Goal: Task Accomplishment & Management: Complete application form

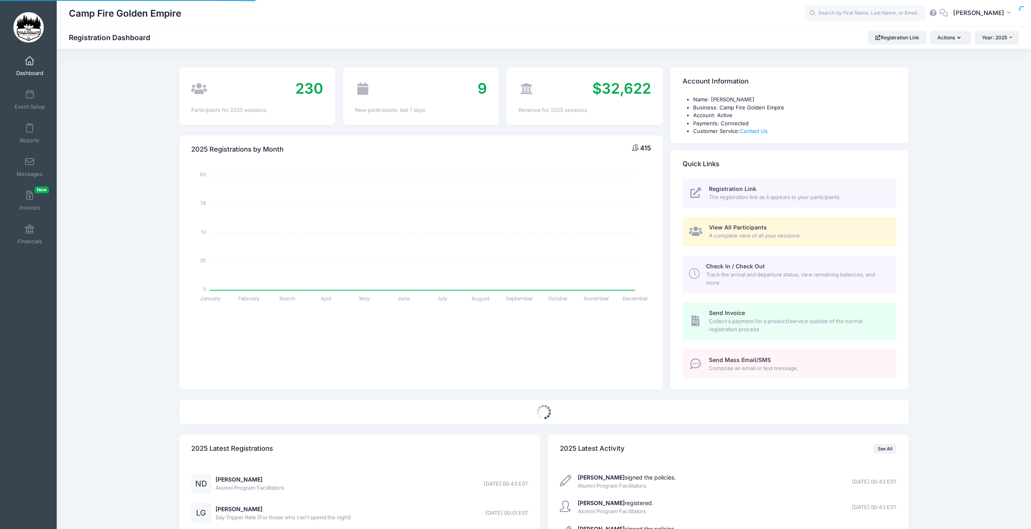
select select
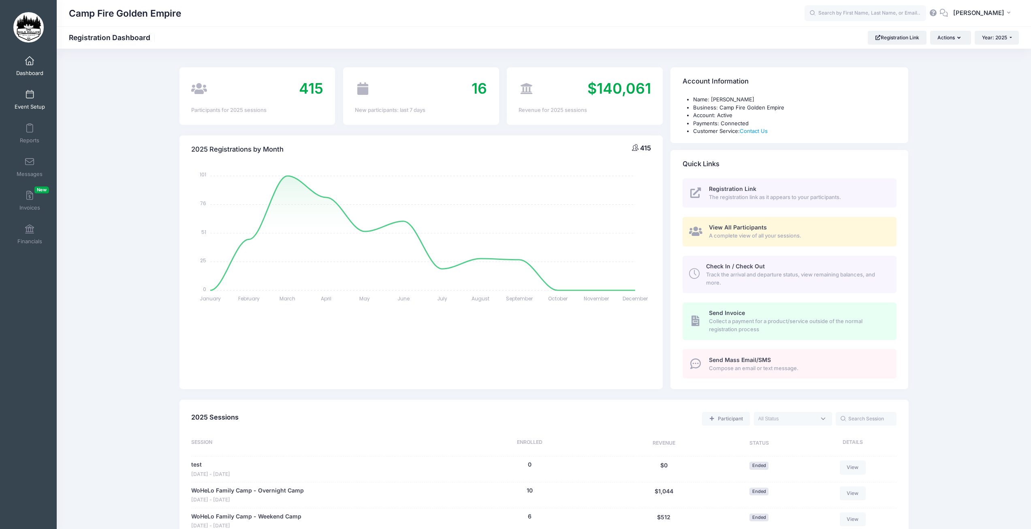
click at [23, 95] on link "Event Setup" at bounding box center [30, 100] width 39 height 28
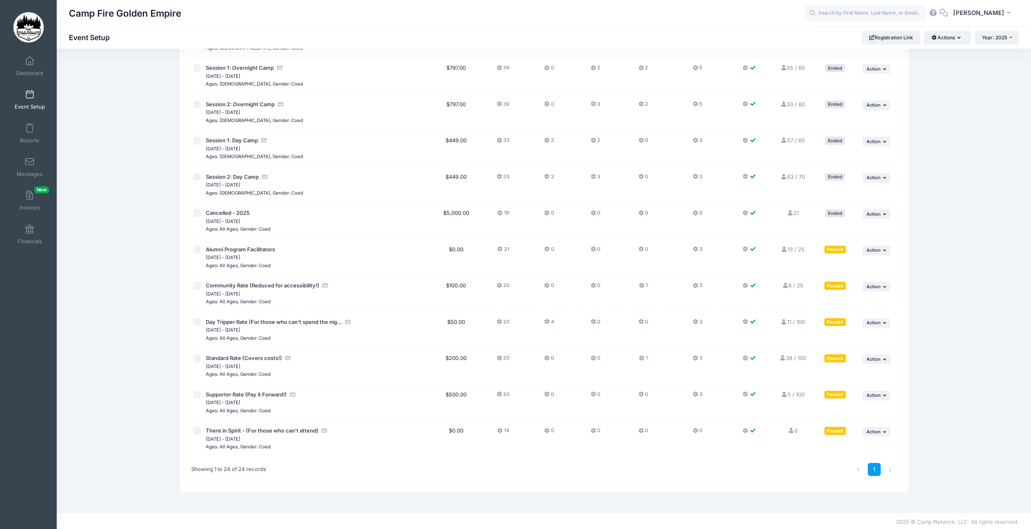
scroll to position [521, 0]
click at [884, 285] on icon "button" at bounding box center [885, 284] width 5 height 4
click at [859, 304] on link "Resume Session" at bounding box center [850, 302] width 73 height 15
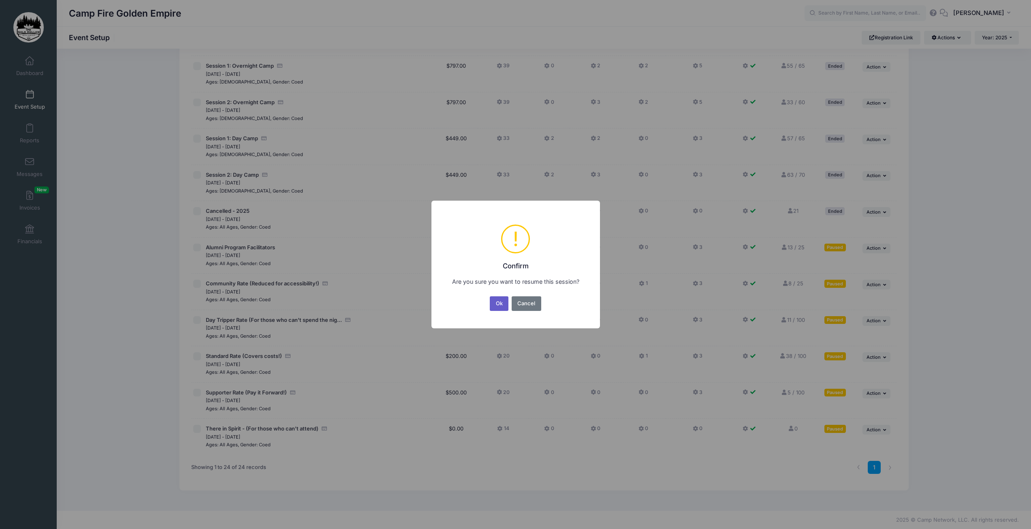
click at [494, 303] on button "Ok" at bounding box center [499, 303] width 19 height 15
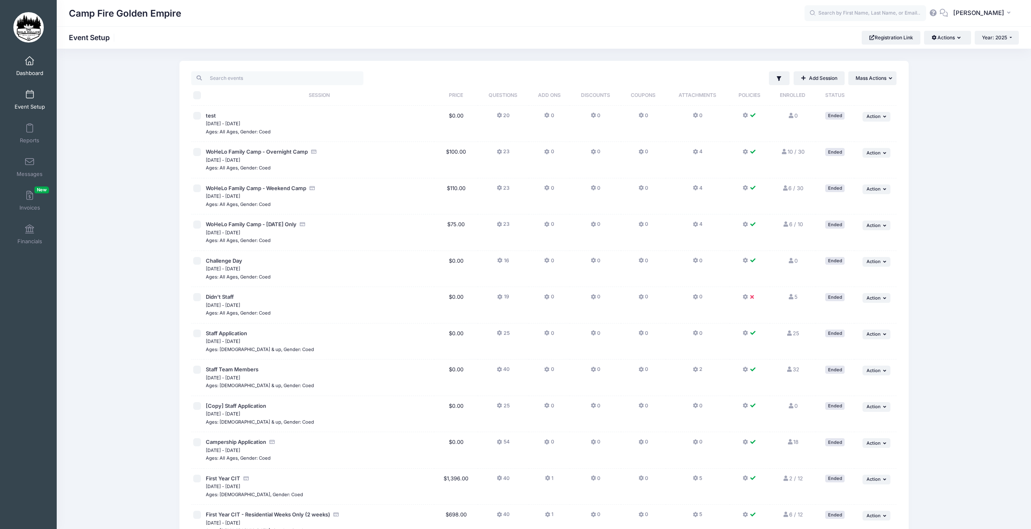
click at [34, 66] on link "Dashboard" at bounding box center [30, 66] width 39 height 28
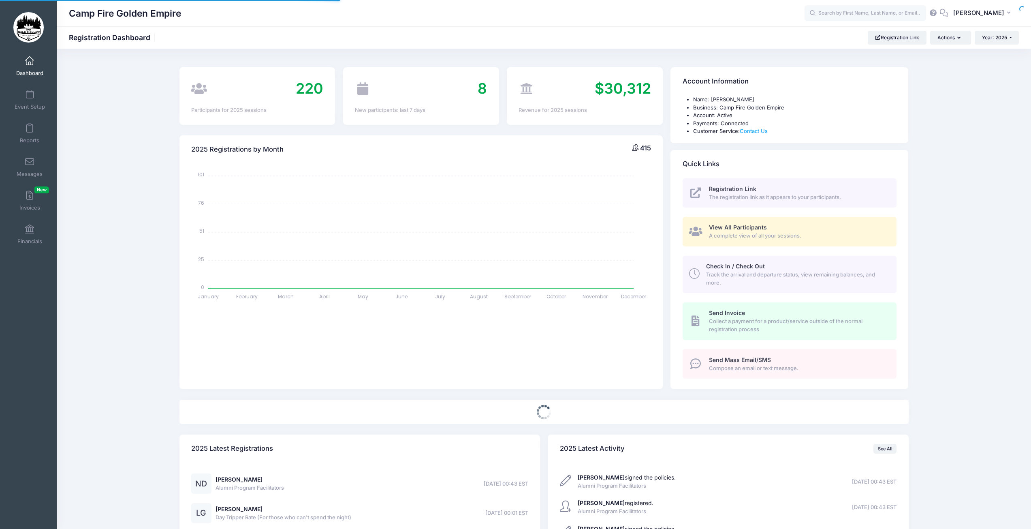
select select
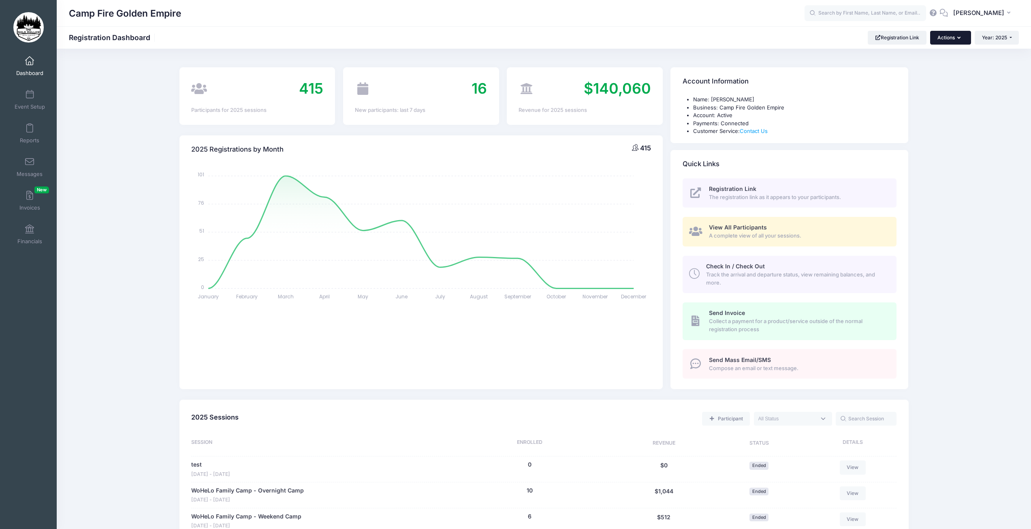
click at [957, 41] on button "Actions" at bounding box center [951, 38] width 41 height 14
click at [908, 76] on link "Participant" at bounding box center [930, 72] width 73 height 15
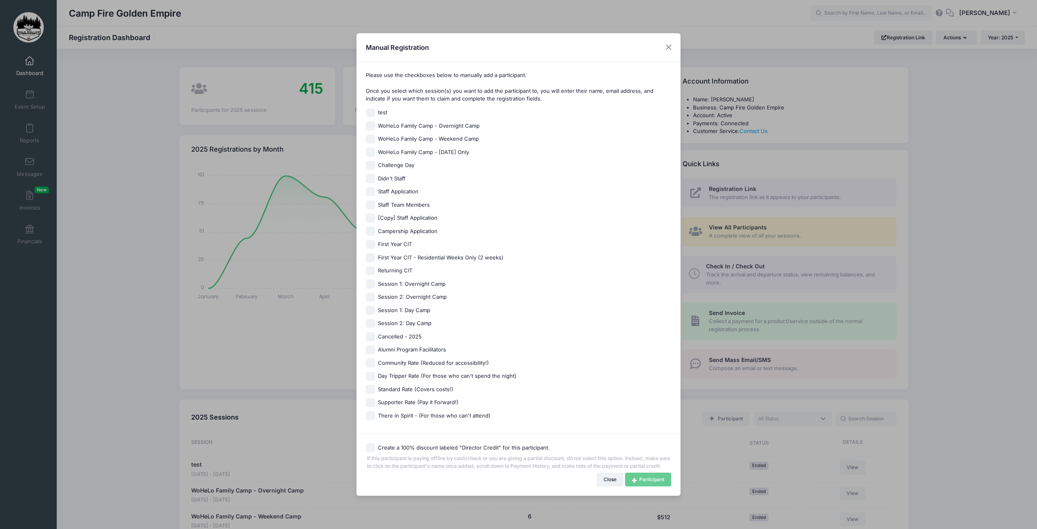
click at [372, 360] on input "Community Rate (Reduced for accessibility!)" at bounding box center [370, 362] width 9 height 9
checkbox input "true"
click at [646, 485] on link "Participant" at bounding box center [648, 480] width 46 height 14
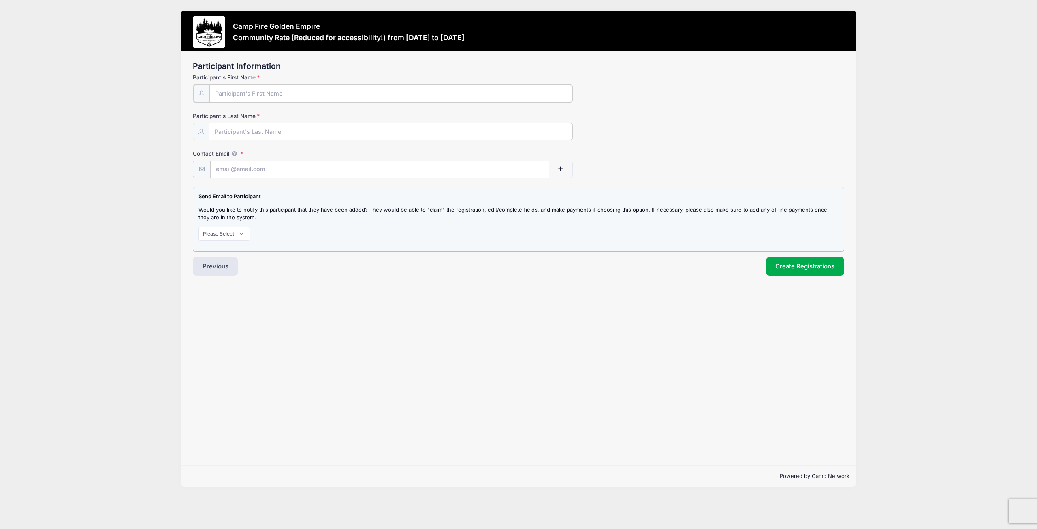
click at [301, 93] on input "Participant's First Name" at bounding box center [391, 93] width 363 height 17
type input "[PERSON_NAME]"
click at [270, 131] on input "Participant's Last Name" at bounding box center [391, 130] width 363 height 17
click at [217, 130] on input "lotti" at bounding box center [391, 130] width 363 height 17
type input "Lotti"
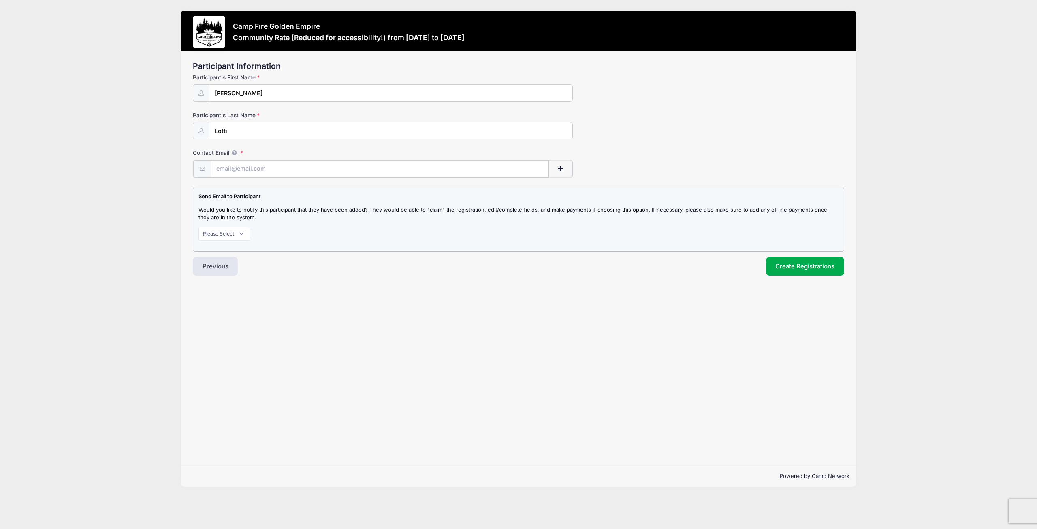
click at [231, 173] on input "Contact Email" at bounding box center [380, 168] width 338 height 17
type input "karenlotti@gmail.com"
click at [321, 244] on div "Send Email to Participant Would you like to notify this participant that they h…" at bounding box center [519, 218] width 652 height 65
click at [242, 235] on select "Please Select Don't Notify Notify" at bounding box center [225, 233] width 52 height 14
select select "1"
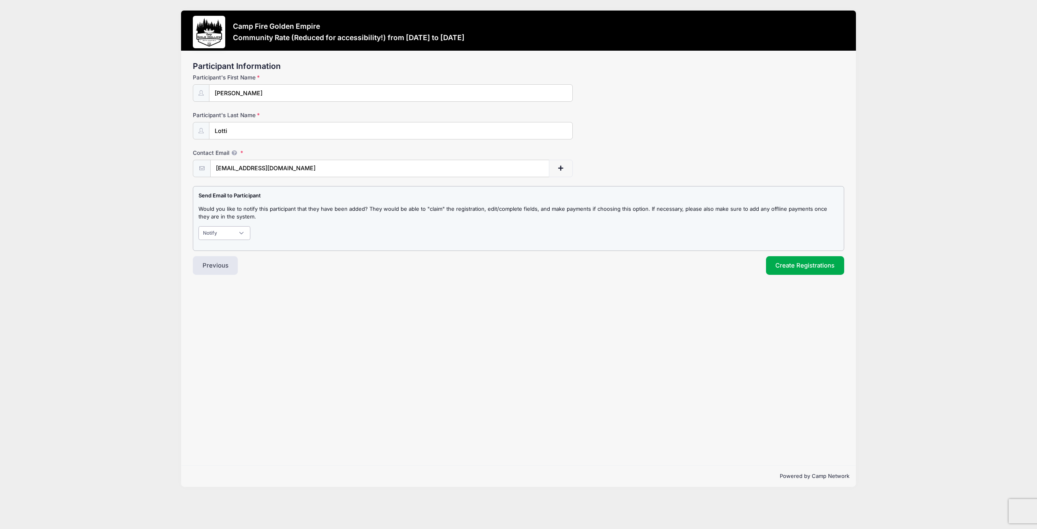
click at [199, 226] on select "Please Select Don't Notify Notify" at bounding box center [225, 233] width 52 height 14
click at [808, 266] on button "Create Registrations" at bounding box center [805, 265] width 79 height 19
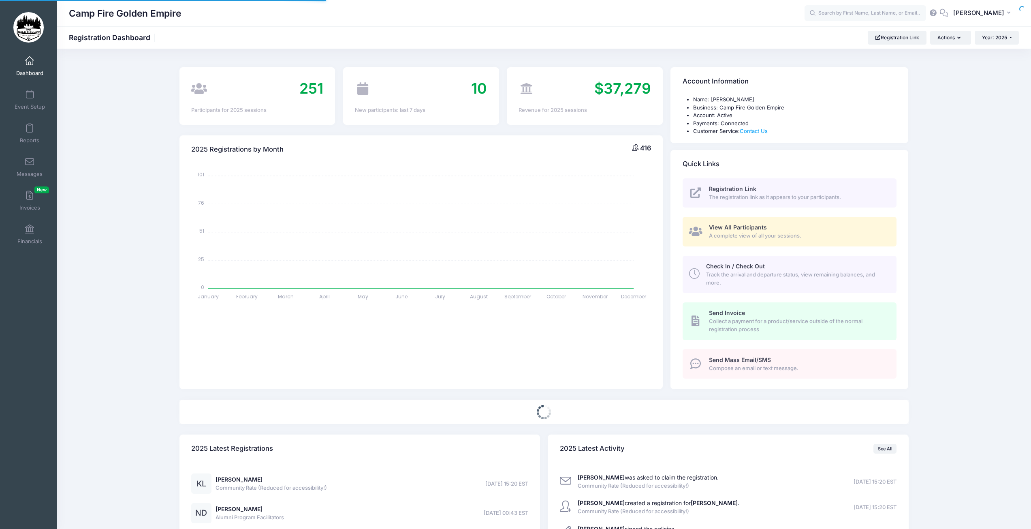
select select
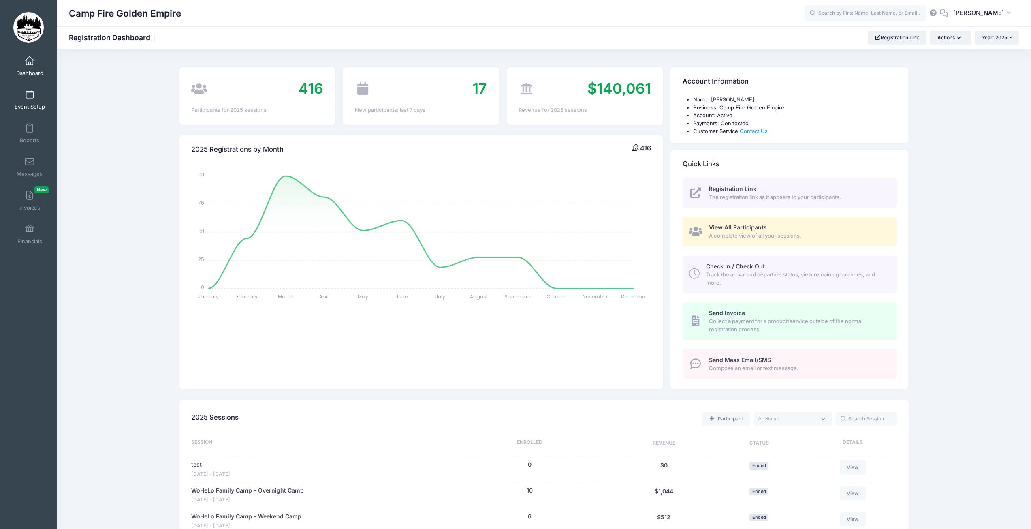
click at [30, 97] on span at bounding box center [30, 94] width 0 height 9
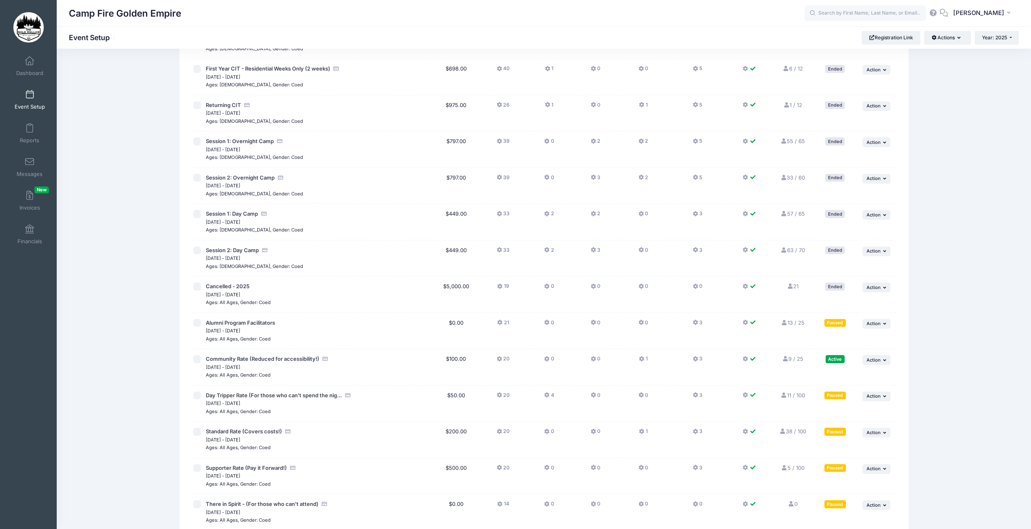
scroll to position [521, 0]
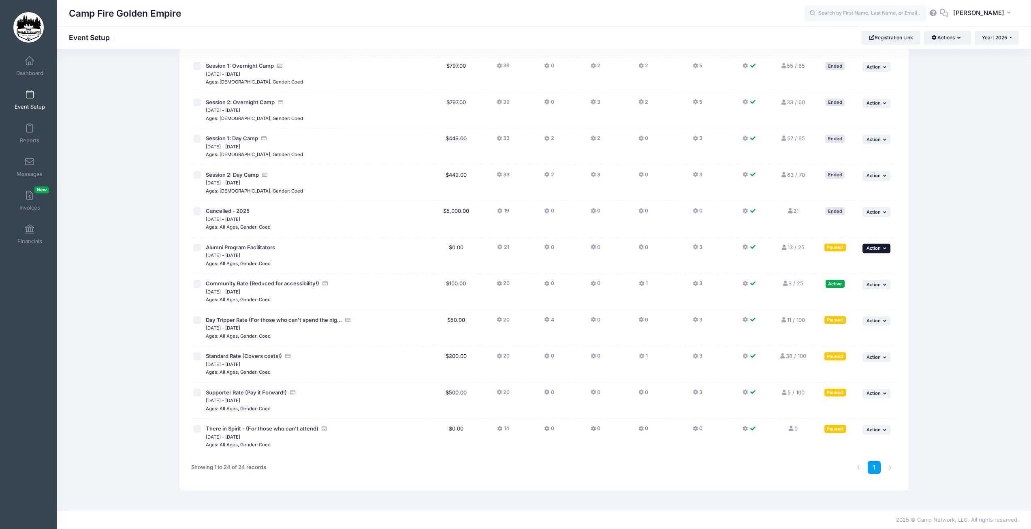
click at [886, 250] on icon "button" at bounding box center [885, 248] width 5 height 4
click at [935, 276] on div "Filter Filter Options Show: Active Live Completed" at bounding box center [544, 19] width 975 height 959
click at [886, 250] on icon "button" at bounding box center [885, 248] width 5 height 4
click at [853, 267] on link "Resume Session" at bounding box center [850, 266] width 73 height 15
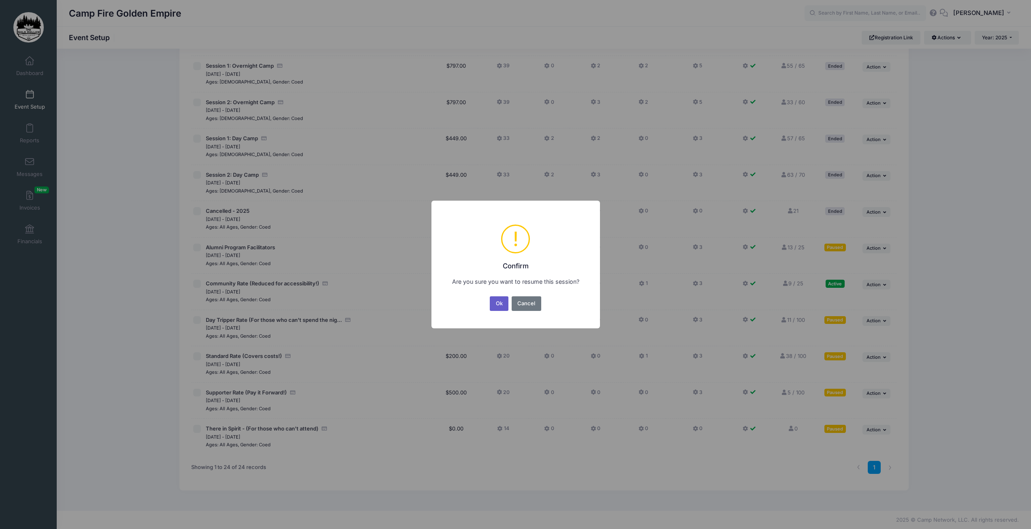
click at [500, 305] on button "Ok" at bounding box center [499, 303] width 19 height 15
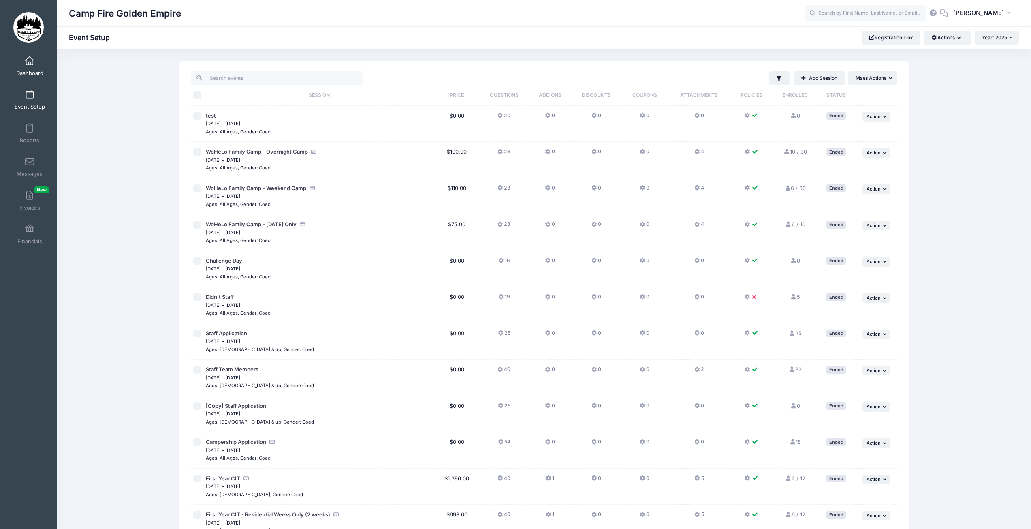
click at [26, 67] on link "Dashboard" at bounding box center [30, 66] width 39 height 28
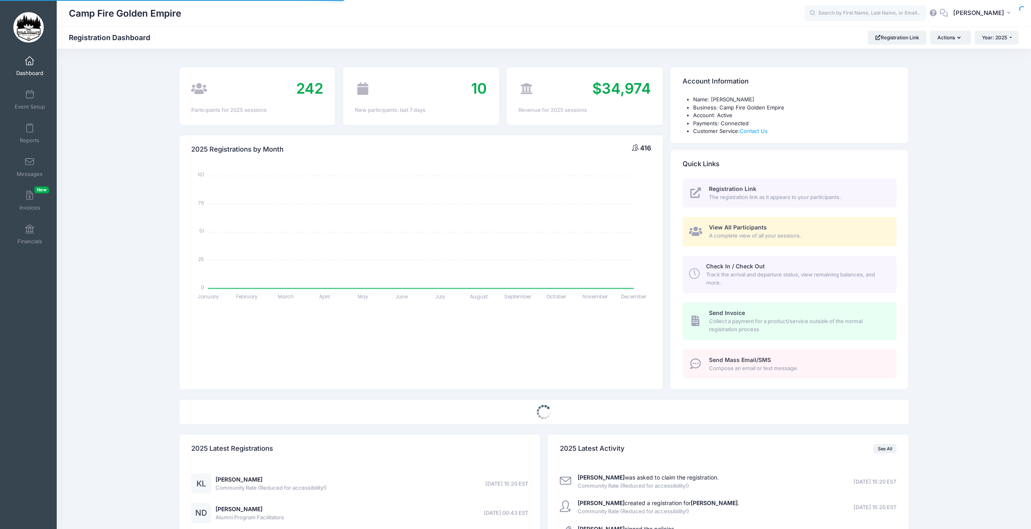
select select
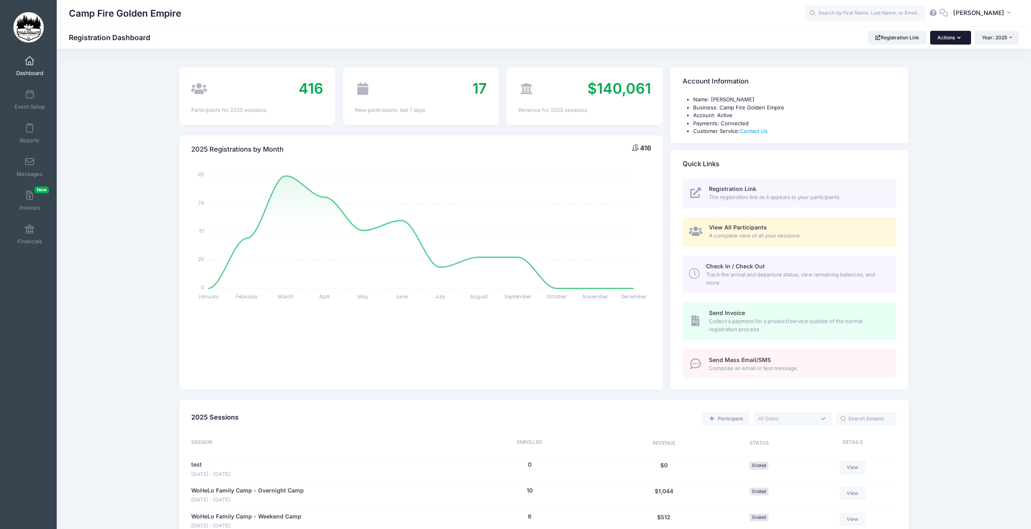
click at [956, 42] on button "Actions" at bounding box center [951, 38] width 41 height 14
click at [929, 72] on link "Participant" at bounding box center [930, 72] width 73 height 15
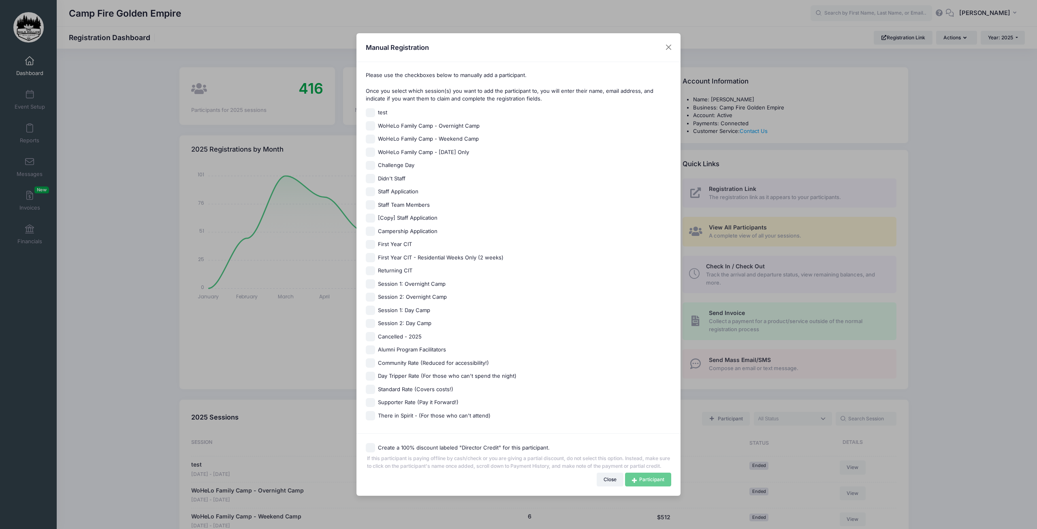
click at [368, 346] on input "Alumni Program Facilitators" at bounding box center [370, 349] width 9 height 9
click at [368, 345] on input "Alumni Program Facilitators" at bounding box center [370, 349] width 9 height 9
checkbox input "false"
click at [369, 361] on input "Community Rate (Reduced for accessibility!)" at bounding box center [370, 362] width 9 height 9
checkbox input "true"
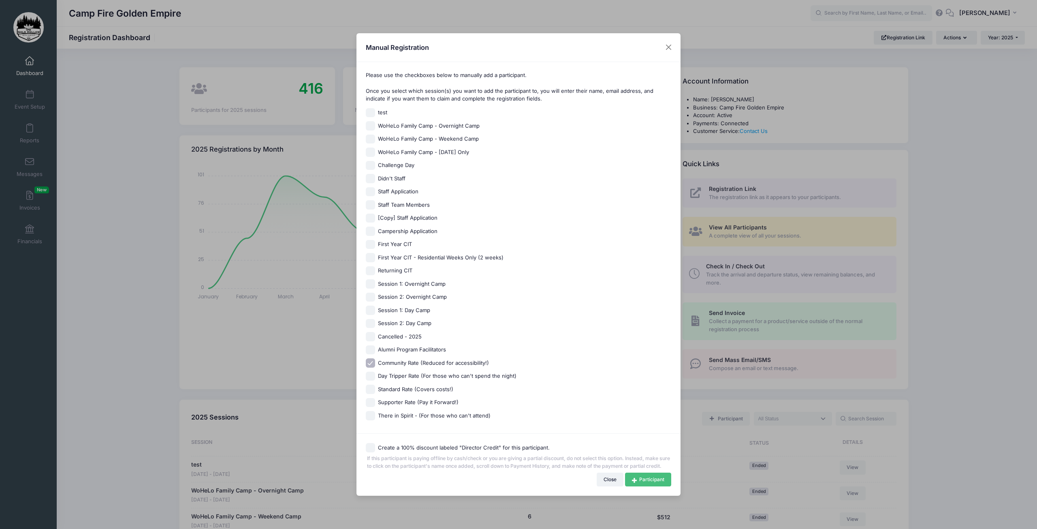
click at [646, 484] on link "Participant" at bounding box center [648, 480] width 46 height 14
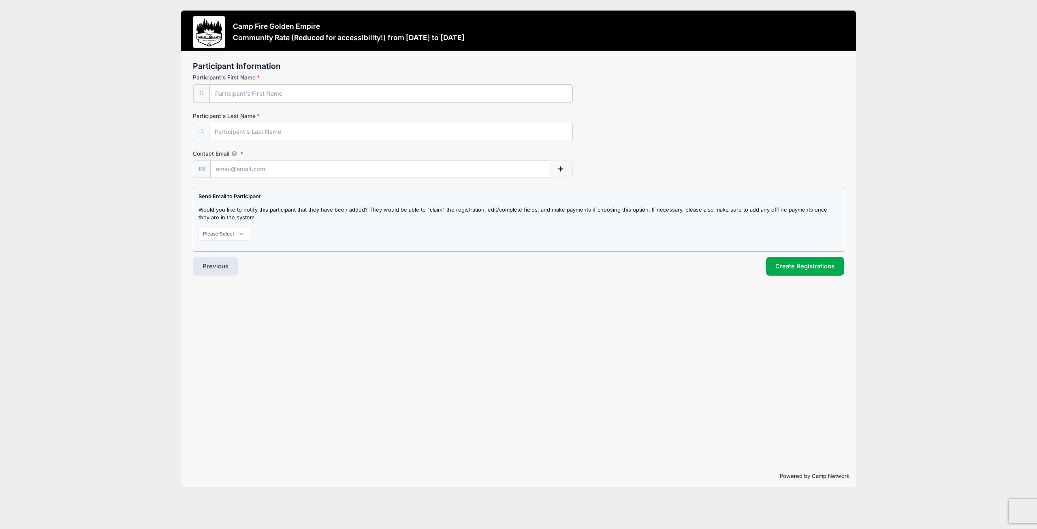
click at [285, 88] on input "Participant's First Name" at bounding box center [391, 93] width 363 height 17
type input "[PERSON_NAME]"
click at [270, 129] on input "Participant's Last Name" at bounding box center [391, 130] width 363 height 17
type input "J"
type input "[PERSON_NAME]"
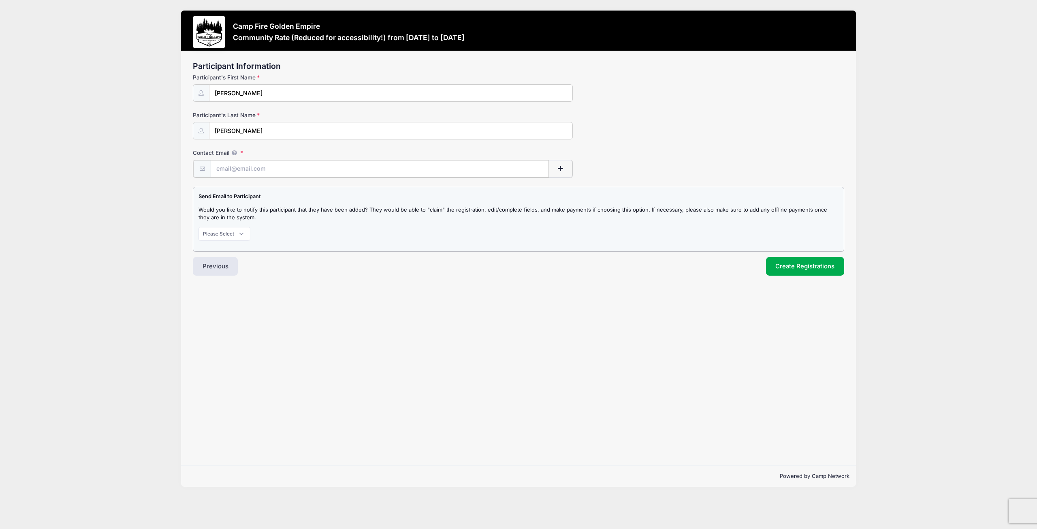
click at [235, 172] on input "Contact Email" at bounding box center [380, 168] width 338 height 17
type input "[EMAIL_ADDRESS][DOMAIN_NAME]"
click at [244, 237] on select "Please Select Don't Notify Notify" at bounding box center [225, 233] width 52 height 14
select select "1"
click at [199, 226] on select "Please Select Don't Notify Notify" at bounding box center [225, 233] width 52 height 14
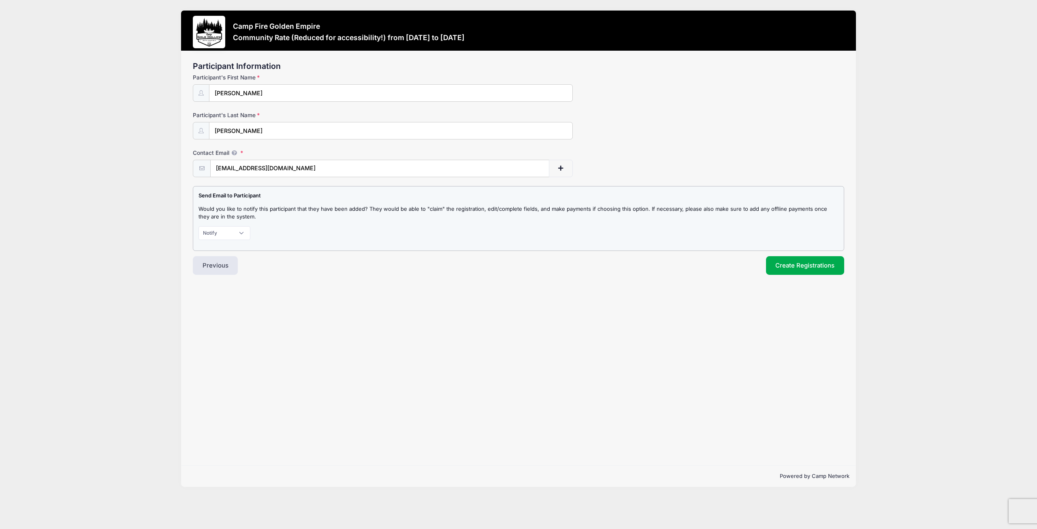
click at [323, 230] on p "Please Select Don't Notify Notify" at bounding box center [519, 233] width 640 height 14
click at [298, 133] on input "[PERSON_NAME]" at bounding box center [391, 130] width 363 height 17
type input "[PERSON_NAME]"
click at [527, 276] on div "Participant Information Participant's First Name [PERSON_NAME] Participant's La…" at bounding box center [519, 258] width 676 height 414
click at [799, 267] on button "Create Registrations" at bounding box center [805, 265] width 79 height 19
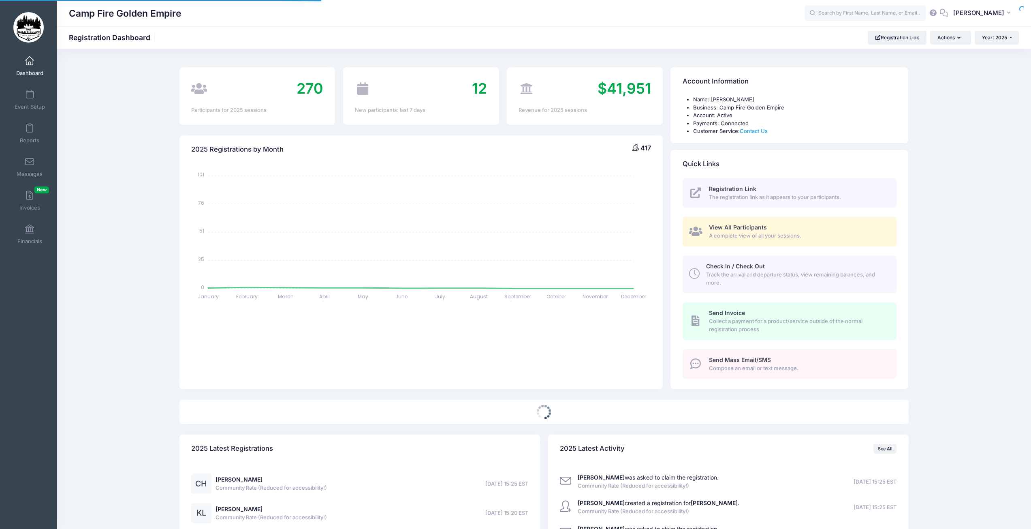
select select
